Goal: Find specific page/section: Find specific page/section

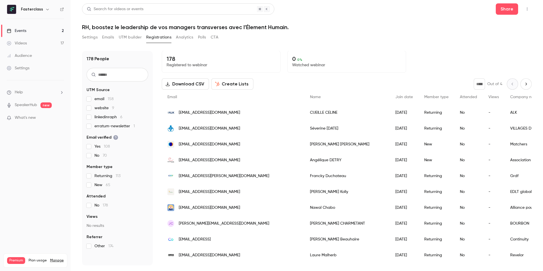
drag, startPoint x: 30, startPoint y: 31, endPoint x: 156, endPoint y: 3, distance: 129.1
click at [30, 31] on link "Events 2" at bounding box center [35, 31] width 71 height 12
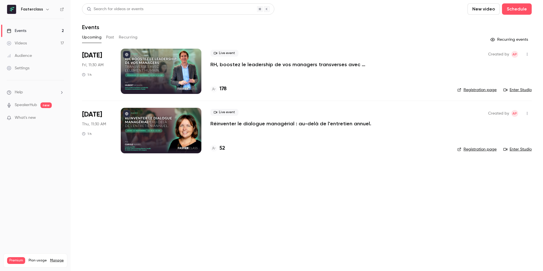
click at [160, 139] on div at bounding box center [161, 130] width 81 height 45
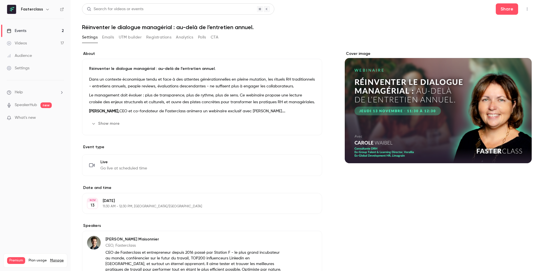
click at [152, 37] on button "Registrations" at bounding box center [158, 37] width 25 height 9
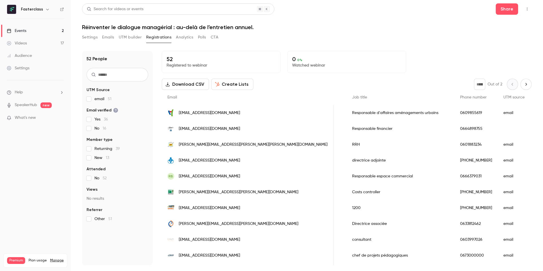
scroll to position [0, 352]
